Goal: Information Seeking & Learning: Learn about a topic

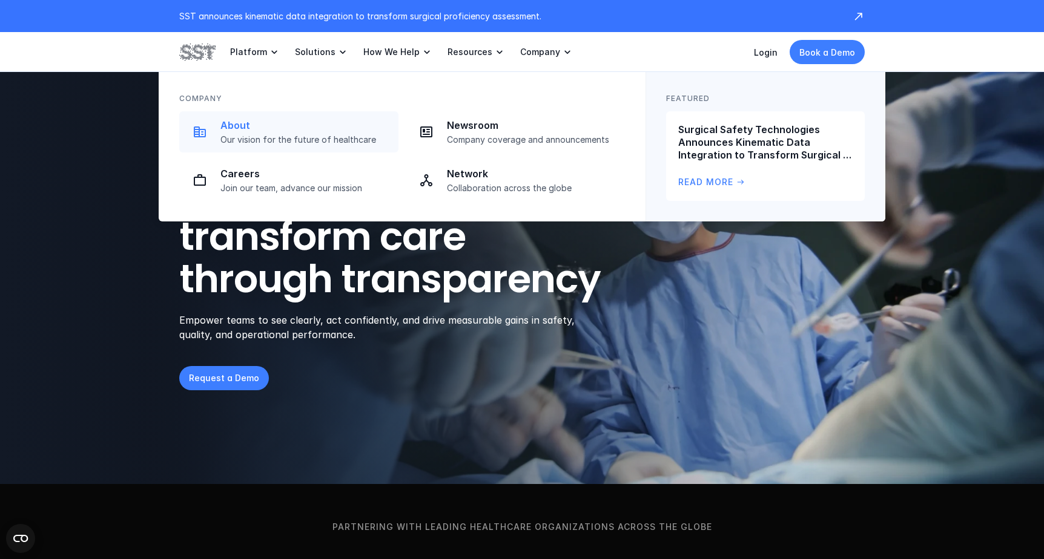
click at [237, 128] on p "About" at bounding box center [305, 125] width 171 height 13
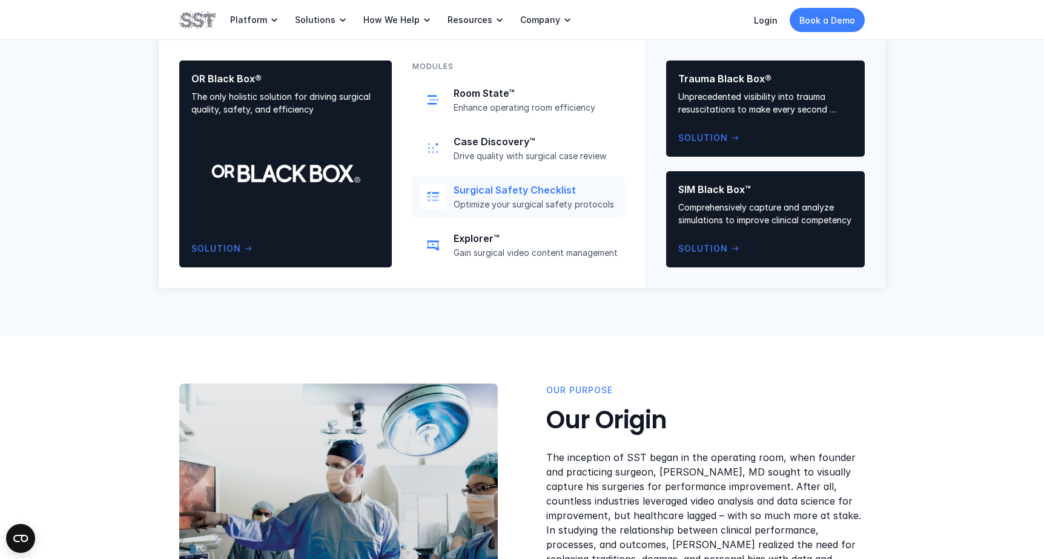
click at [494, 189] on p "Surgical Safety Checklist" at bounding box center [536, 190] width 164 height 13
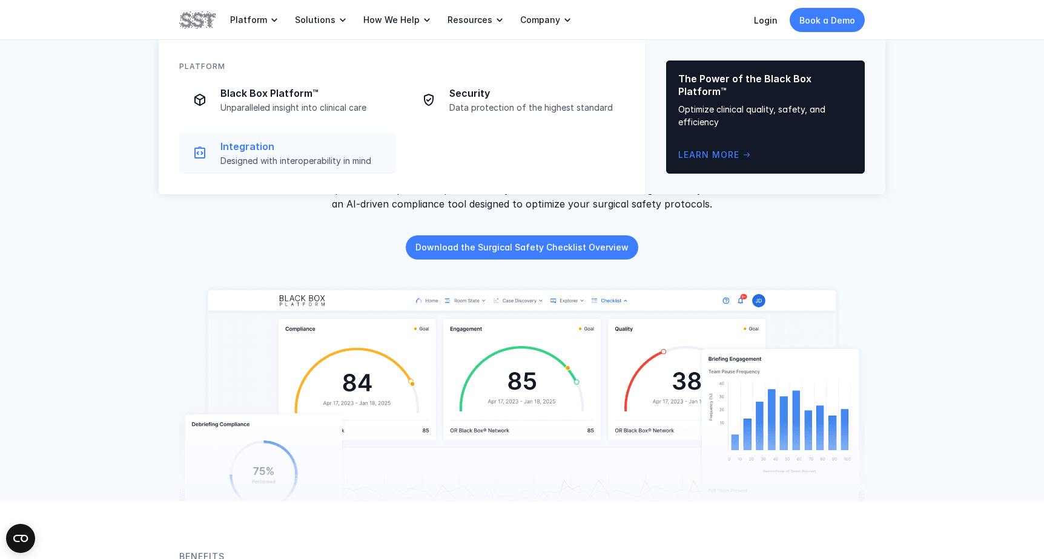
click at [266, 150] on p "Integration" at bounding box center [304, 146] width 168 height 13
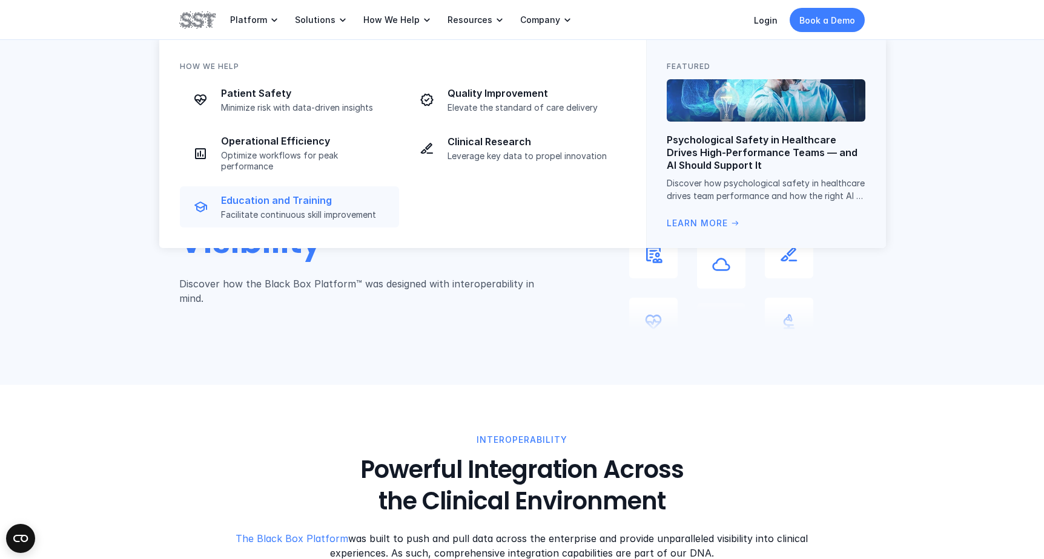
click at [276, 194] on p "Education and Training" at bounding box center [306, 200] width 171 height 13
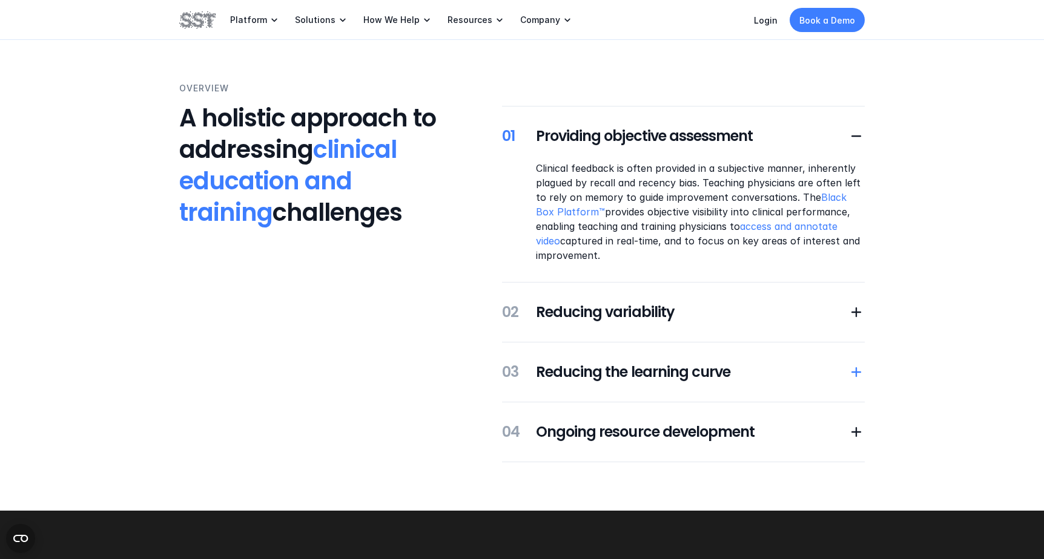
scroll to position [242, 0]
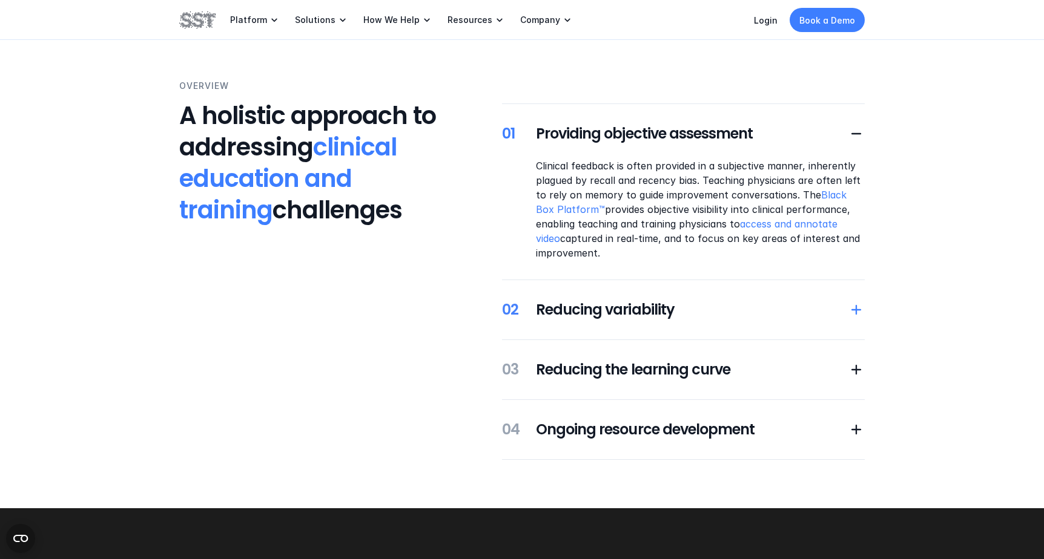
click at [852, 314] on icon at bounding box center [856, 310] width 17 height 17
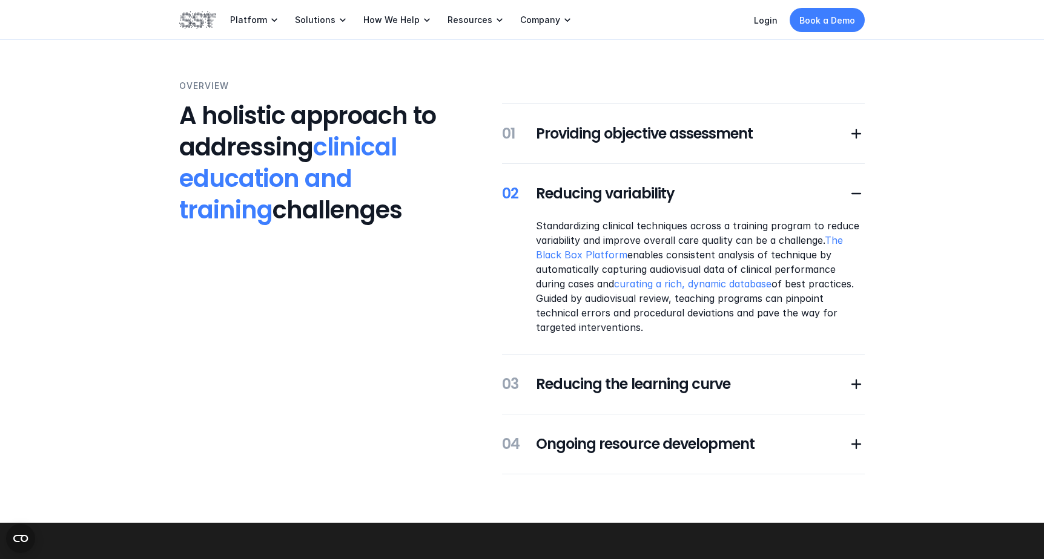
click at [865, 130] on div "Overview A holistic approach to addressing clinical education and training chal…" at bounding box center [522, 277] width 1044 height 492
click at [861, 134] on use at bounding box center [856, 134] width 10 height 10
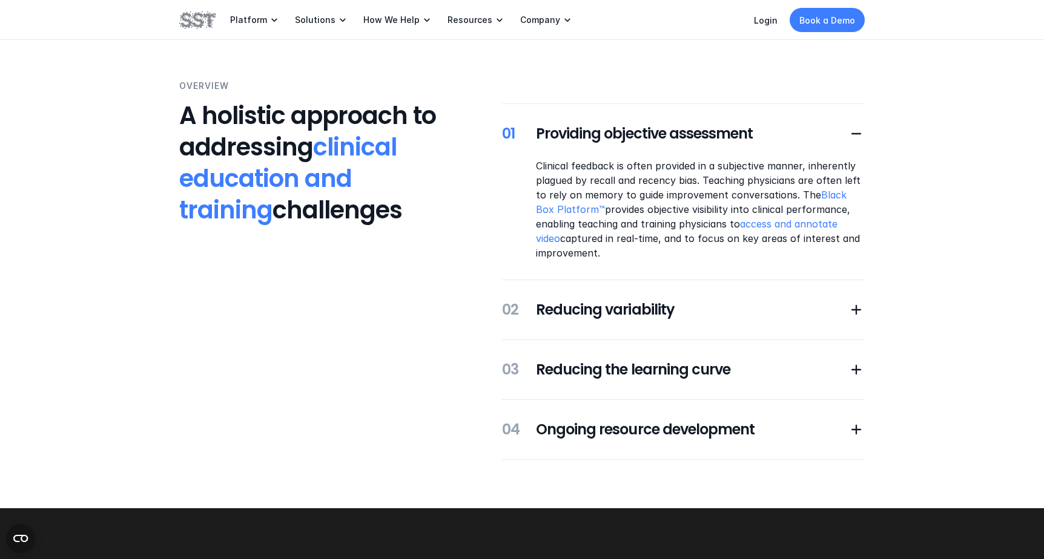
scroll to position [363, 0]
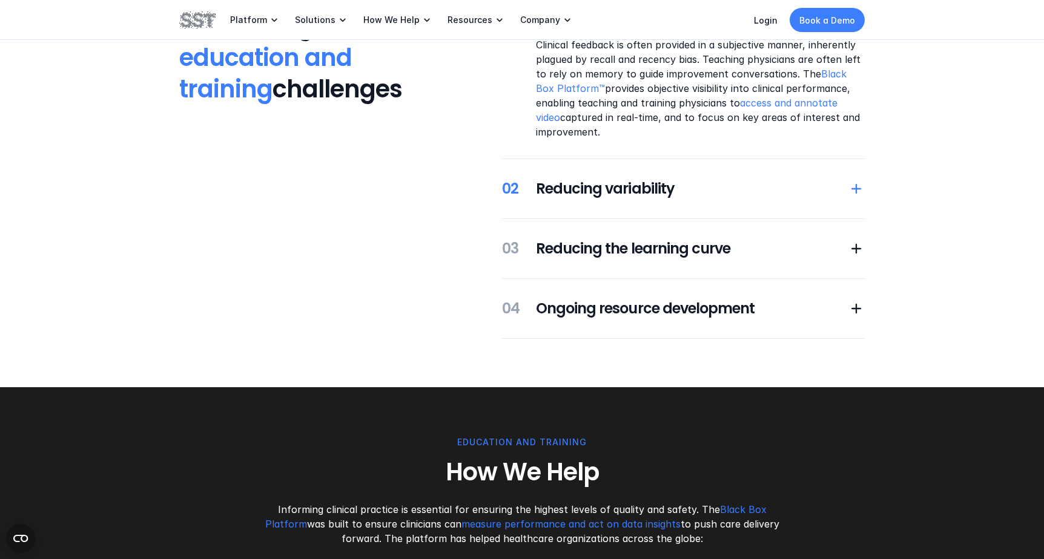
click at [856, 186] on use at bounding box center [856, 189] width 10 height 10
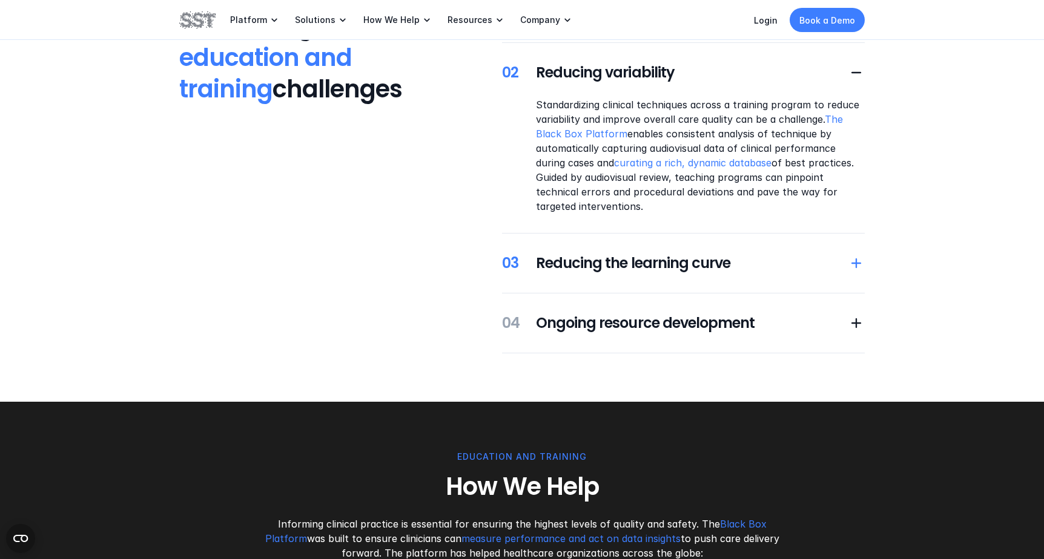
click at [851, 261] on icon at bounding box center [856, 263] width 17 height 17
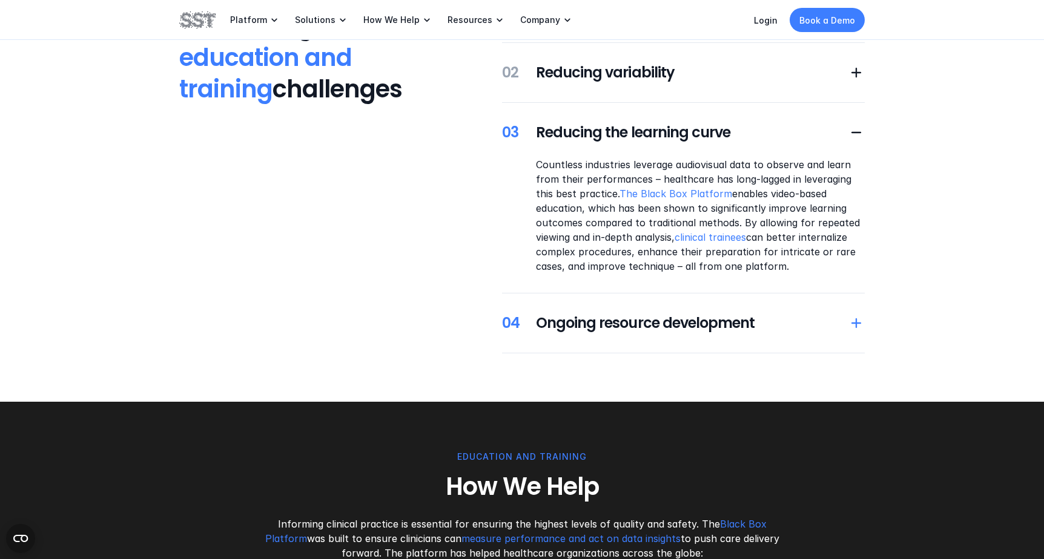
click at [851, 320] on icon at bounding box center [856, 323] width 17 height 17
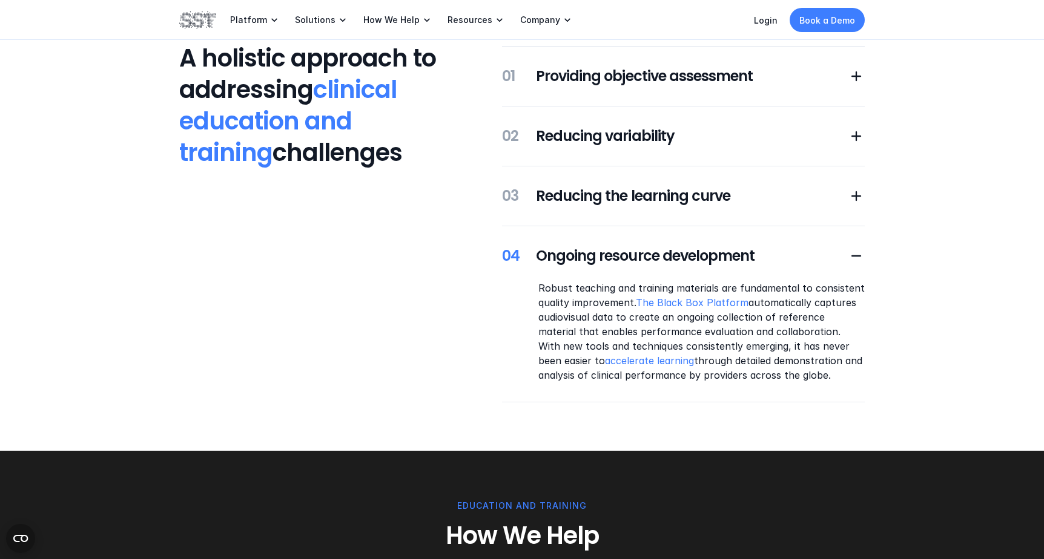
scroll to position [121, 0]
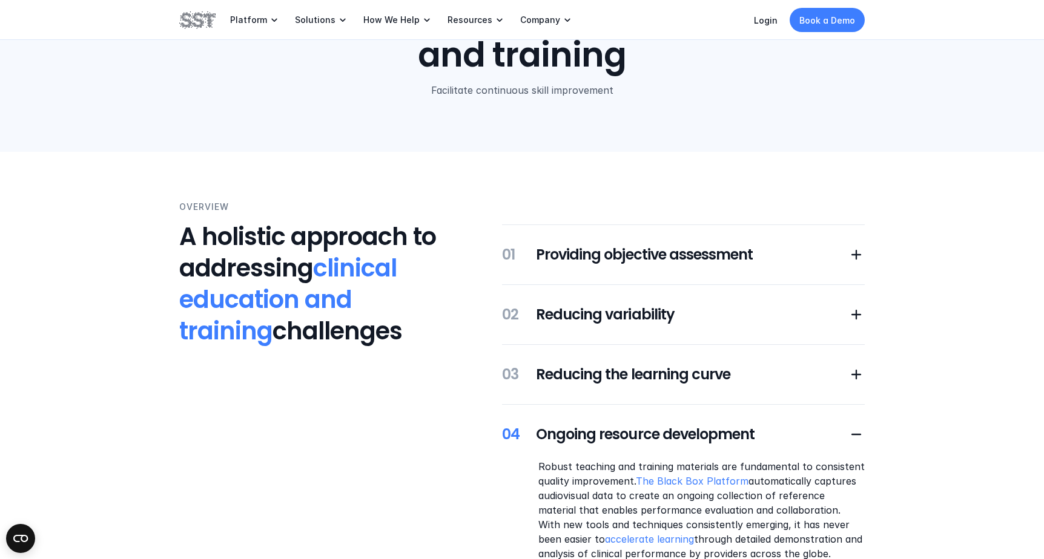
click at [966, 278] on div "Overview A holistic approach to addressing clinical education and training chal…" at bounding box center [522, 391] width 1044 height 478
click at [978, 327] on div "Overview A holistic approach to addressing clinical education and training chal…" at bounding box center [522, 391] width 1044 height 478
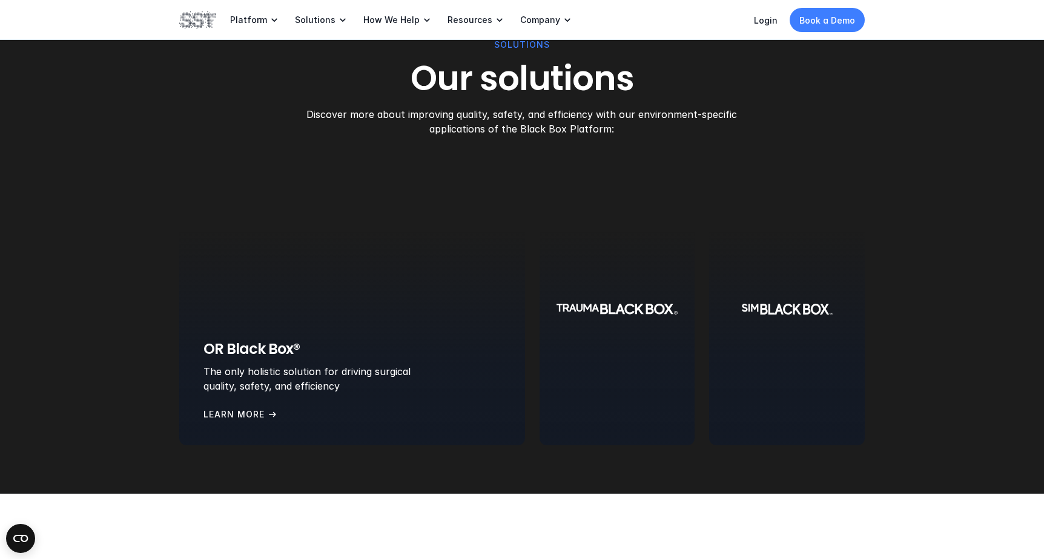
scroll to position [1514, 0]
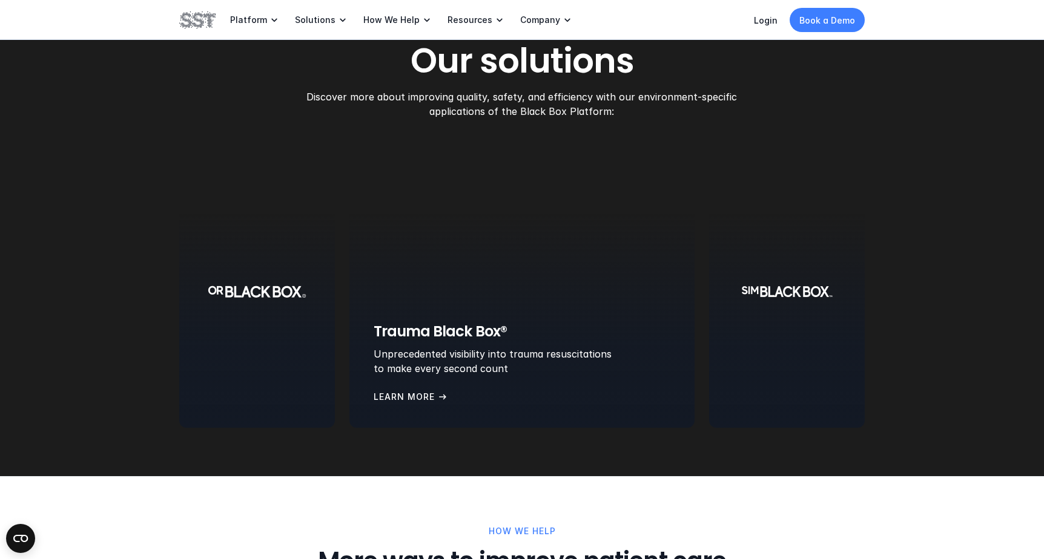
click at [553, 317] on div at bounding box center [522, 292] width 346 height 272
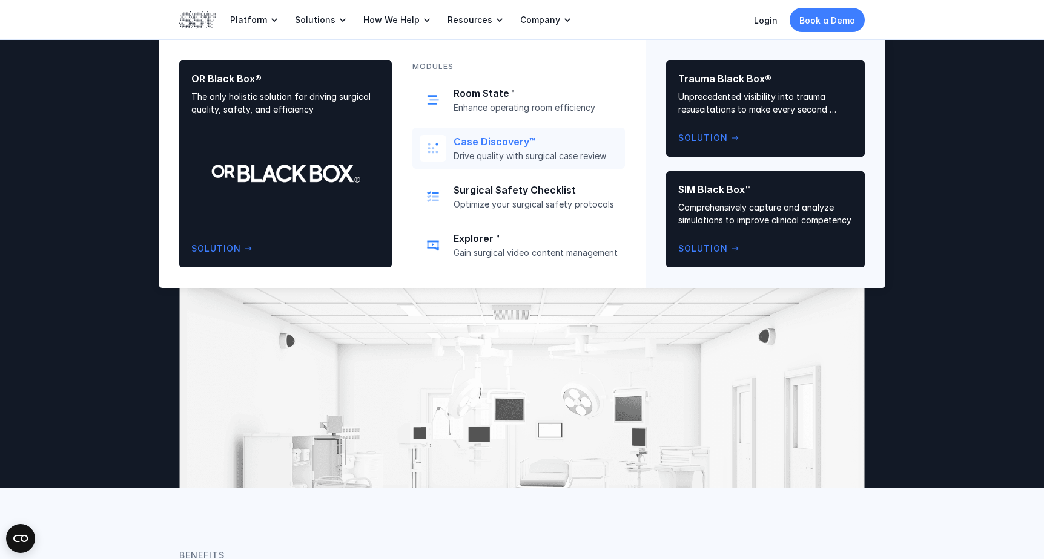
click at [496, 141] on p "Case Discovery™" at bounding box center [536, 142] width 164 height 13
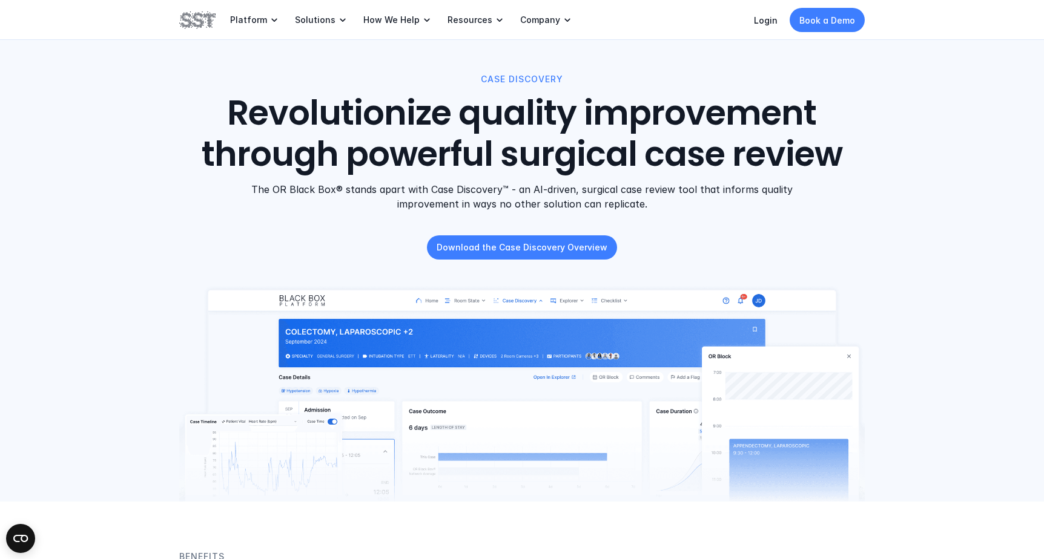
click at [975, 213] on header "CASE DISCOVERY Revolutionize quality improvement through powerful surgical case…" at bounding box center [522, 251] width 1044 height 502
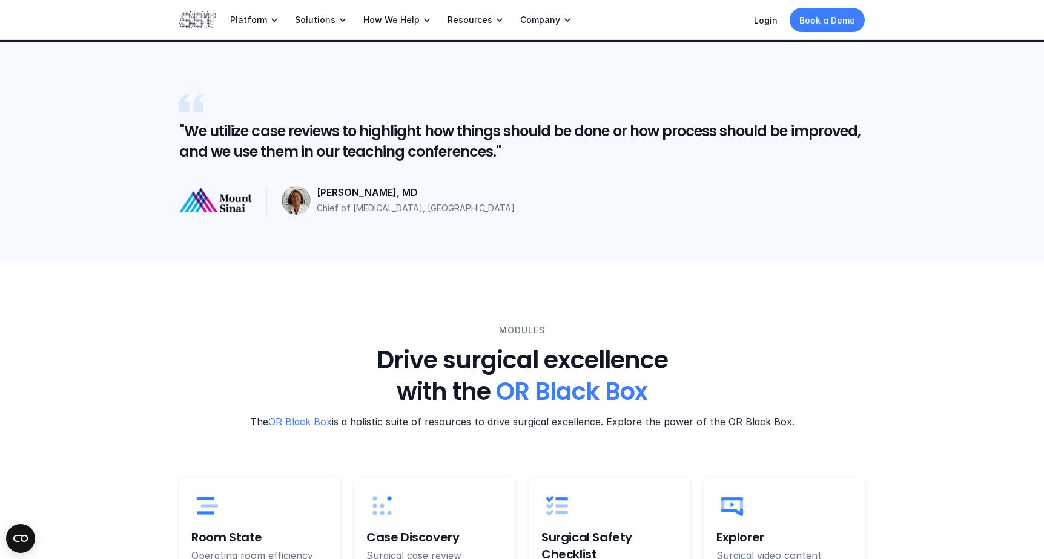
scroll to position [2301, 0]
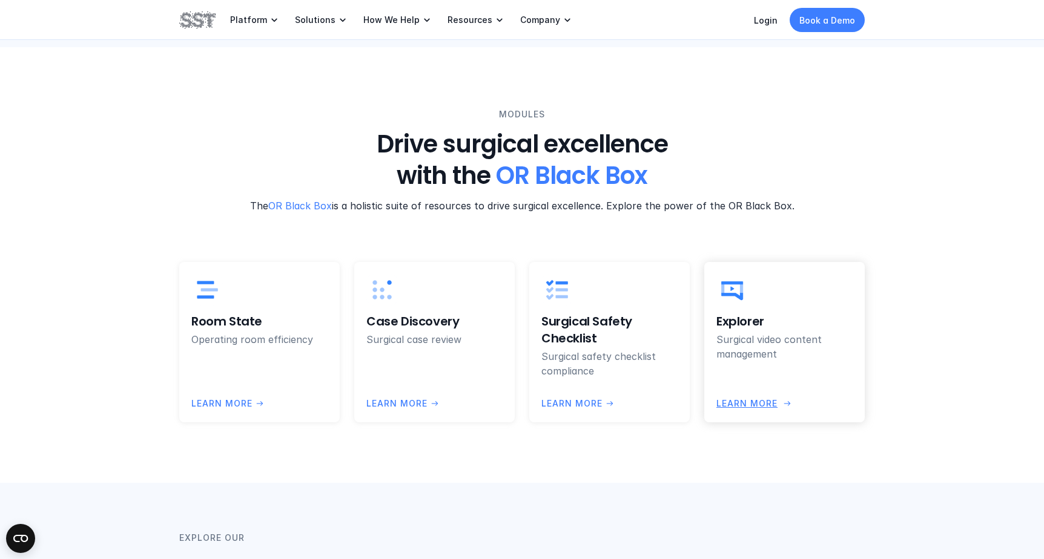
click at [747, 402] on p "LEARN more" at bounding box center [746, 403] width 61 height 13
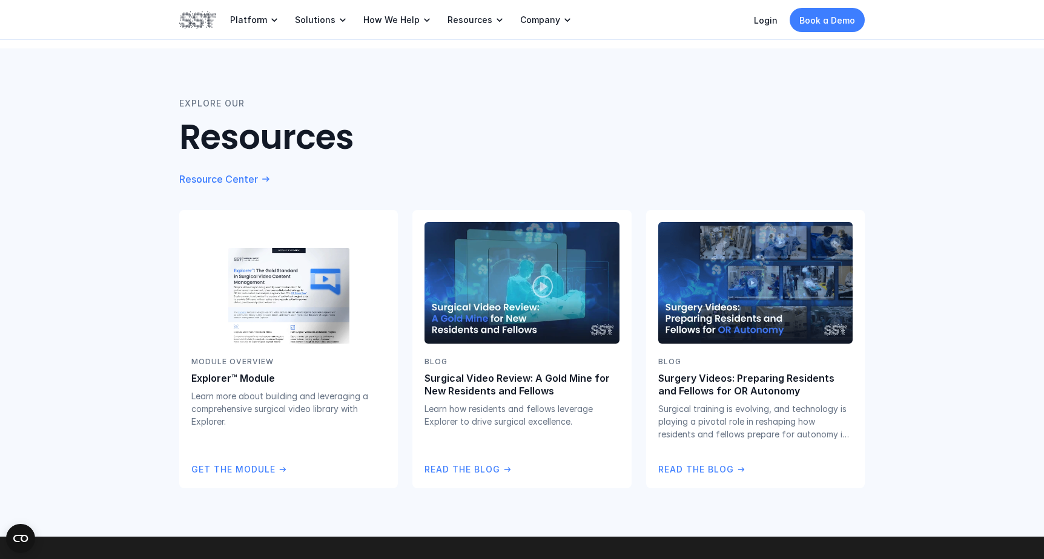
scroll to position [3027, 0]
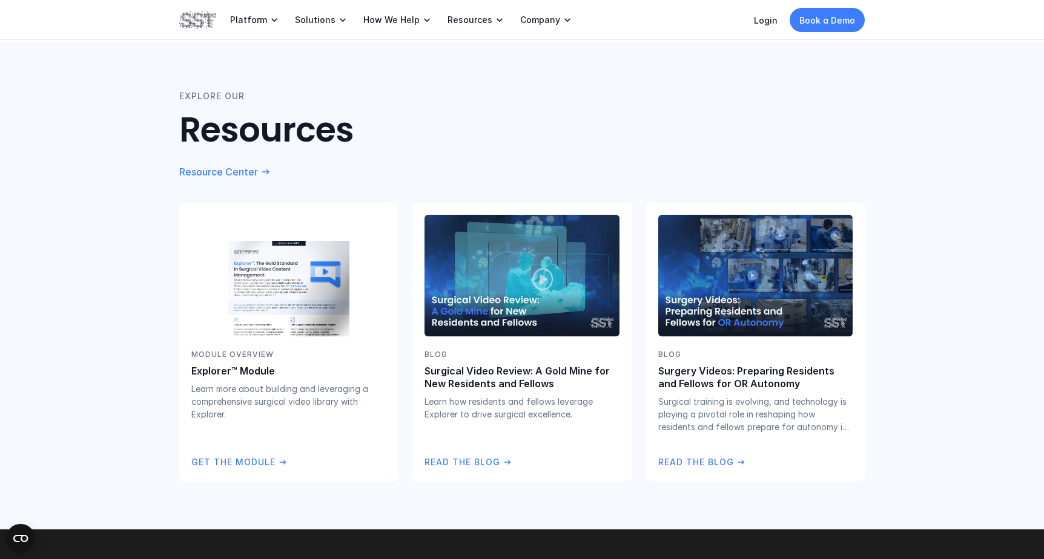
click at [995, 349] on div "EXPLORE OUR Resources Resource Center Module Overview Explorer™ Module Learn mo…" at bounding box center [522, 285] width 1044 height 488
click at [909, 285] on div "EXPLORE OUR Resources Resource Center Module Overview Explorer™ Module Learn mo…" at bounding box center [522, 285] width 1044 height 488
click at [1008, 251] on div "EXPLORE OUR Resources Resource Center Module Overview Explorer™ Module Learn mo…" at bounding box center [522, 285] width 1044 height 488
click at [907, 288] on div "EXPLORE OUR Resources Resource Center Module Overview Explorer™ Module Learn mo…" at bounding box center [522, 285] width 1044 height 488
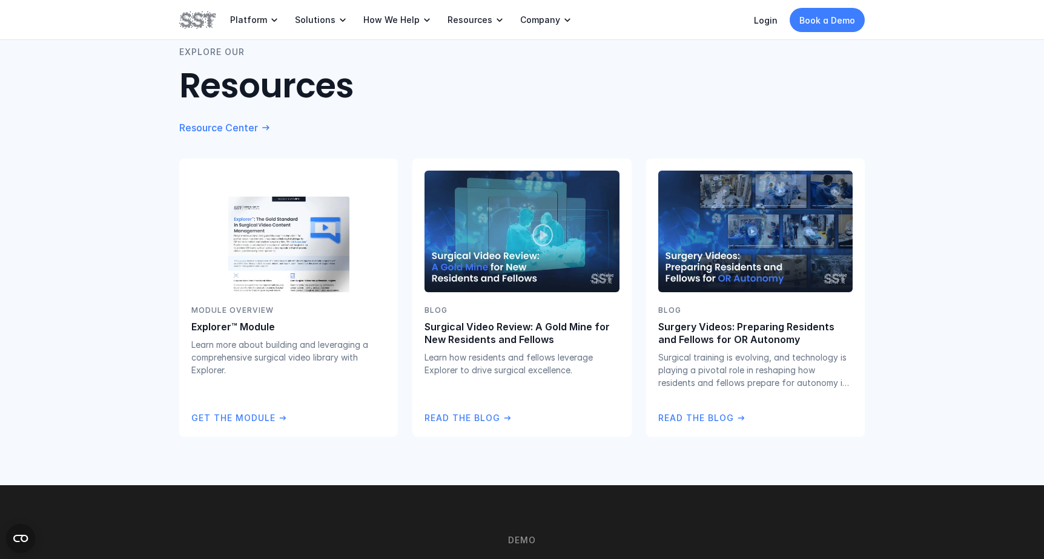
scroll to position [2962, 0]
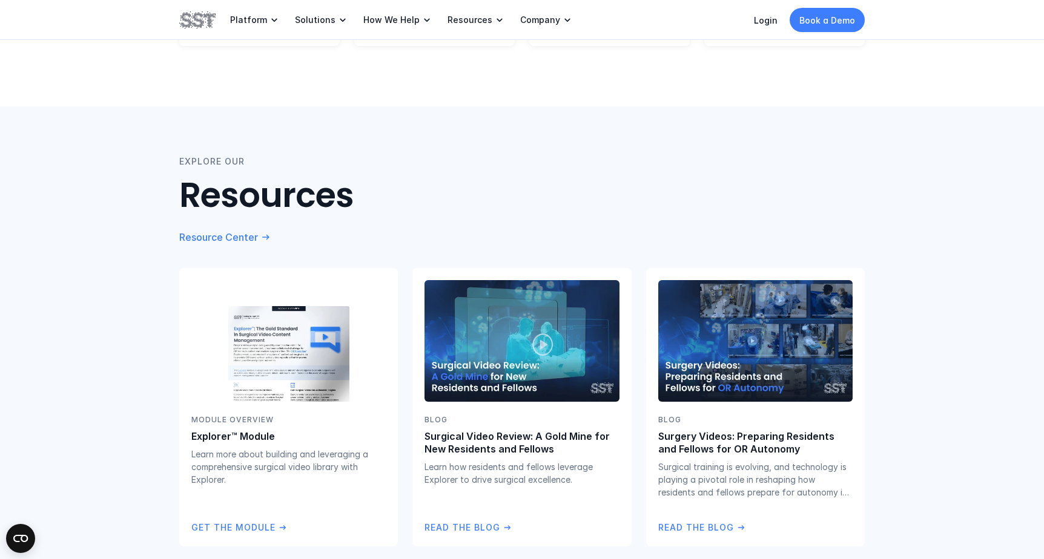
click at [955, 318] on div "EXPLORE OUR Resources Resource Center Module Overview Explorer™ Module Learn mo…" at bounding box center [522, 351] width 1044 height 488
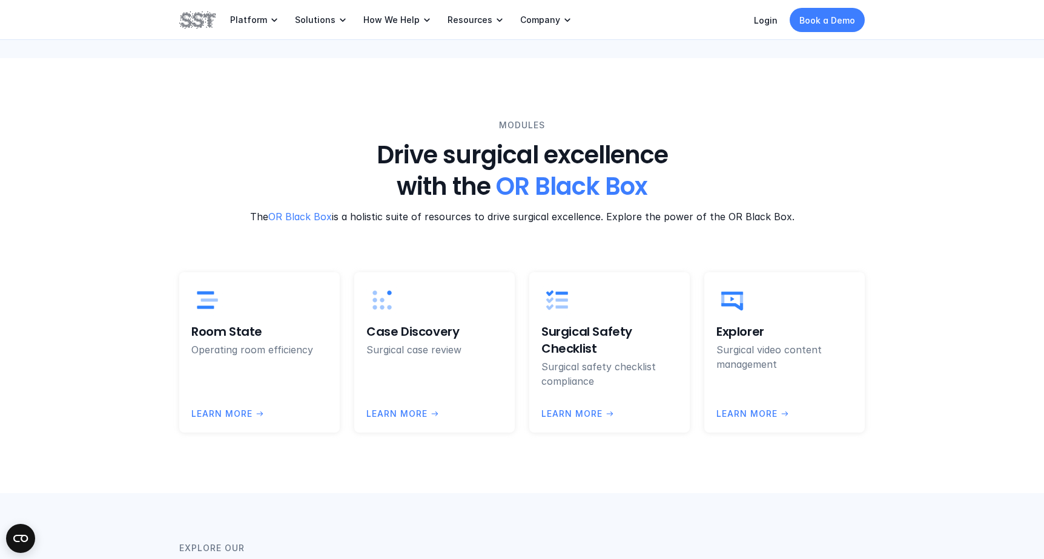
scroll to position [2555, 0]
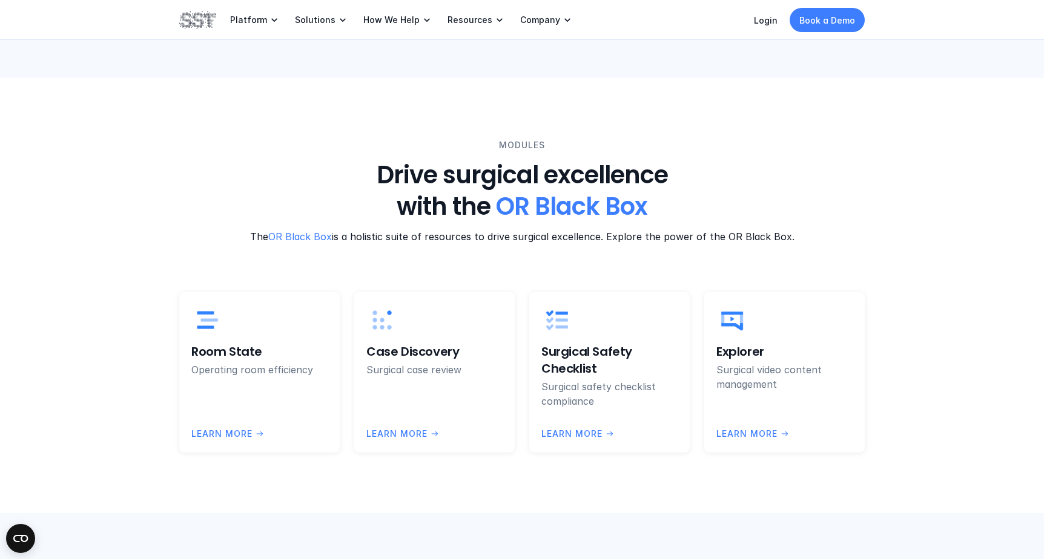
click at [964, 293] on div "MODULES Drive surgical excellence with the OR Black Box The OR Black Box is a h…" at bounding box center [522, 295] width 1044 height 435
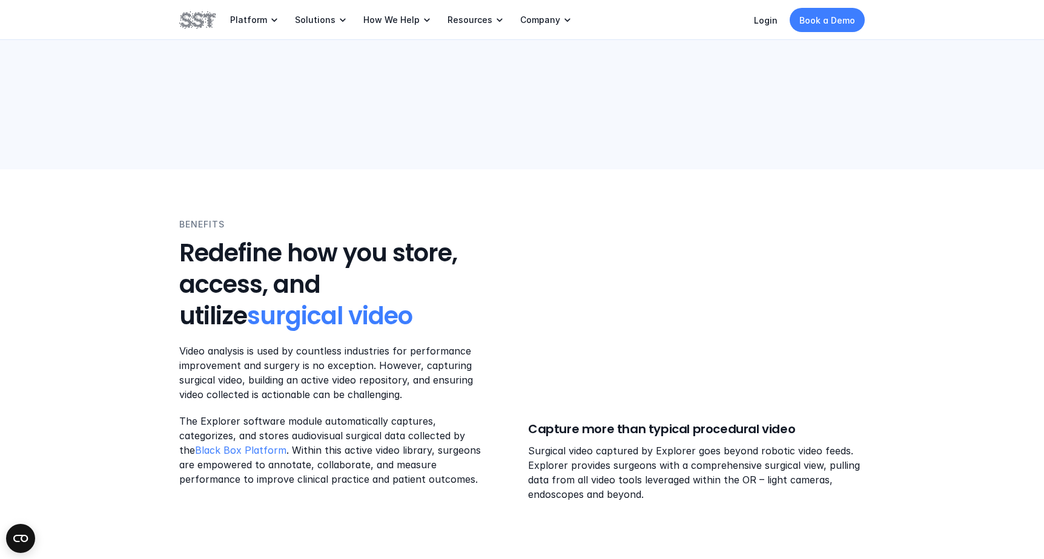
scroll to position [0, 0]
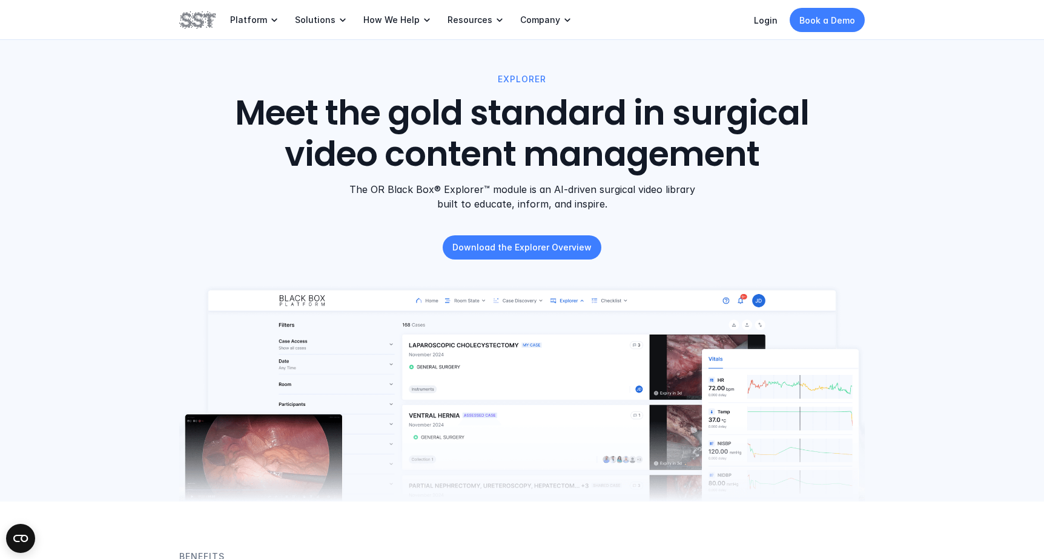
click at [621, 24] on div "Platform Solutions How We Help Resources Company Login Book a Demo" at bounding box center [522, 20] width 727 height 40
click at [1023, 74] on header "EXPLORER Meet the gold standard in surgical video content management The OR Bla…" at bounding box center [522, 251] width 1044 height 502
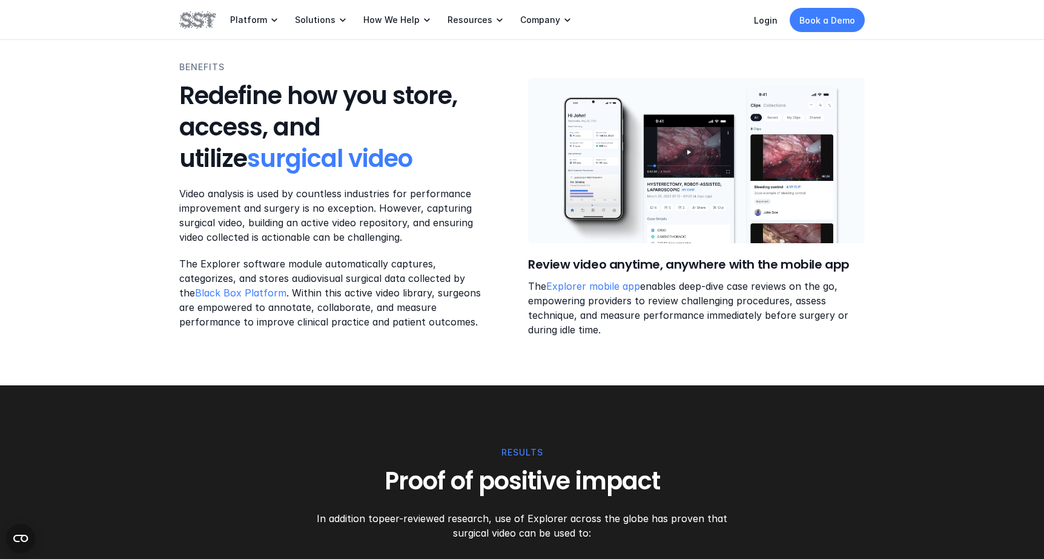
scroll to position [1695, 0]
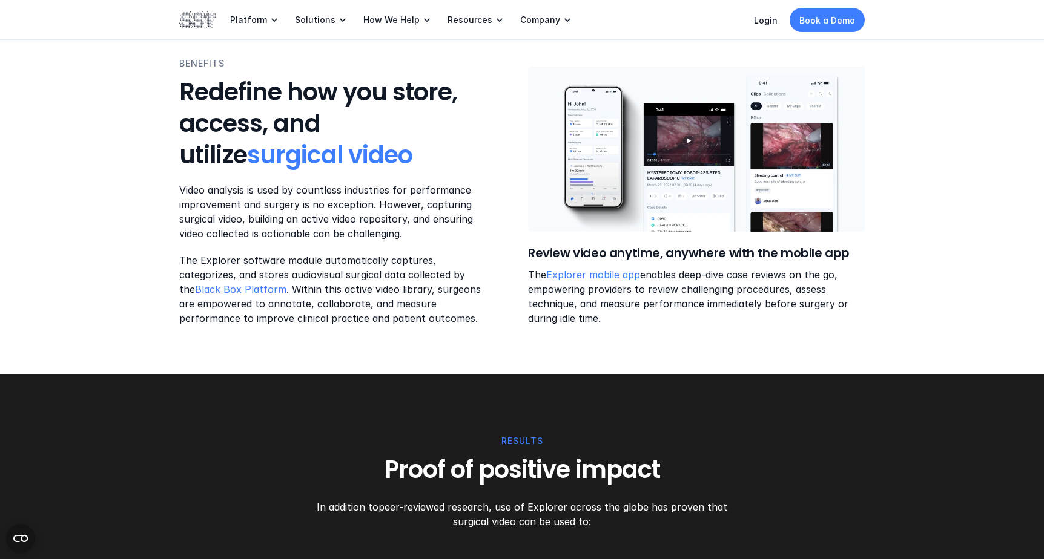
click at [702, 294] on p "The Explorer mobile app enables deep-dive case reviews on the go, empowering pr…" at bounding box center [696, 297] width 337 height 58
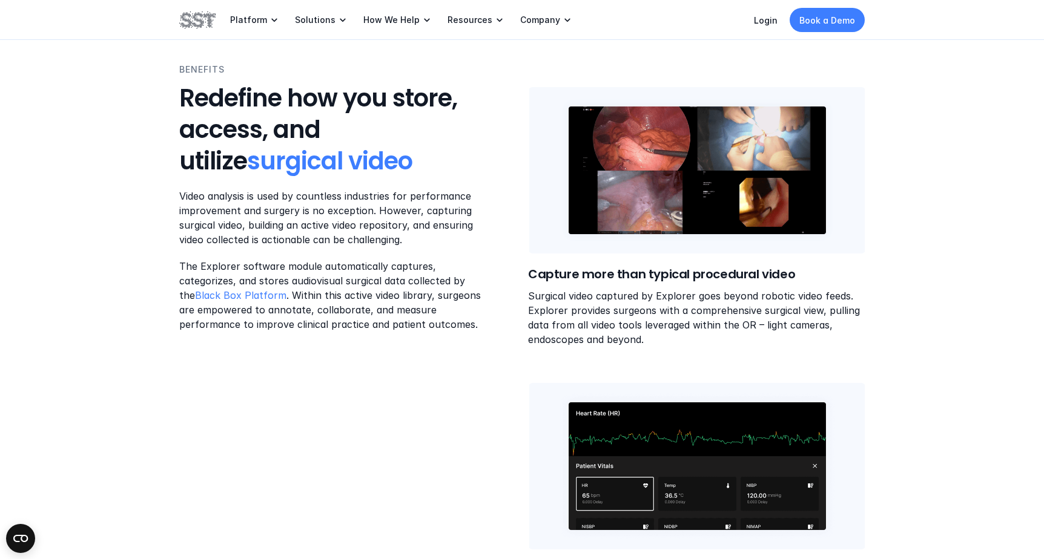
scroll to position [0, 0]
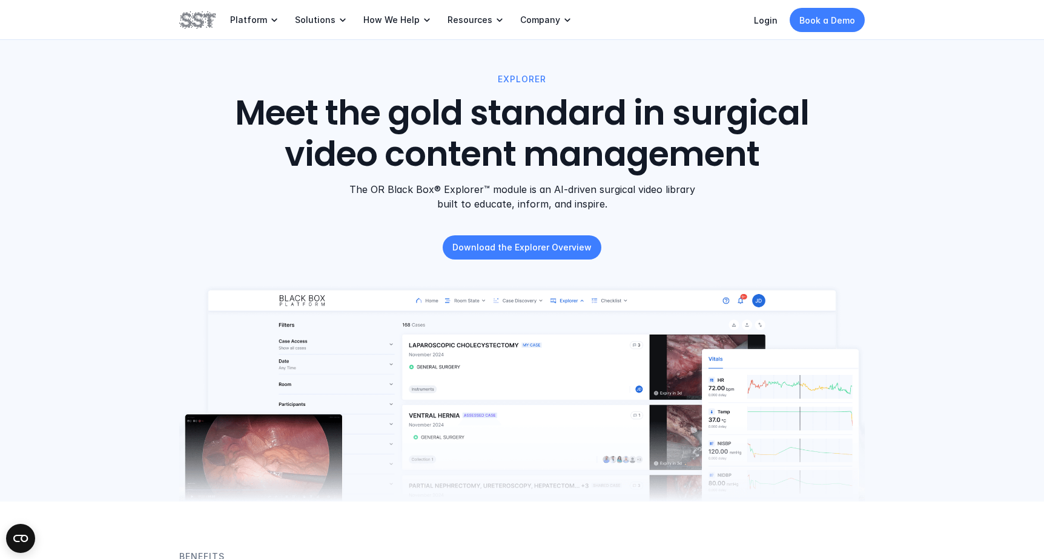
click at [946, 154] on header "EXPLORER Meet the gold standard in surgical video content management The OR Bla…" at bounding box center [522, 251] width 1044 height 502
click at [97, 227] on header "EXPLORER Meet the gold standard in surgical video content management The OR Bla…" at bounding box center [522, 251] width 1044 height 502
click at [982, 145] on header "EXPLORER Meet the gold standard in surgical video content management The OR Bla…" at bounding box center [522, 251] width 1044 height 502
